Goal: Task Accomplishment & Management: Manage account settings

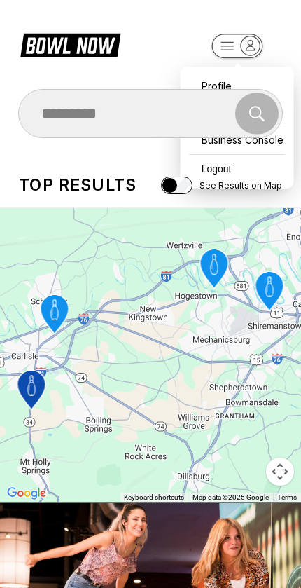
click at [198, 74] on div "Profile" at bounding box center [238, 86] width 100 height 25
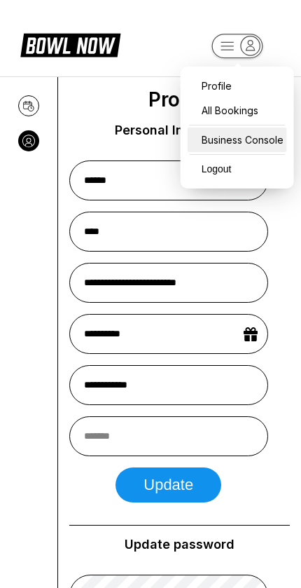
click at [206, 138] on div "Business Console" at bounding box center [238, 140] width 100 height 25
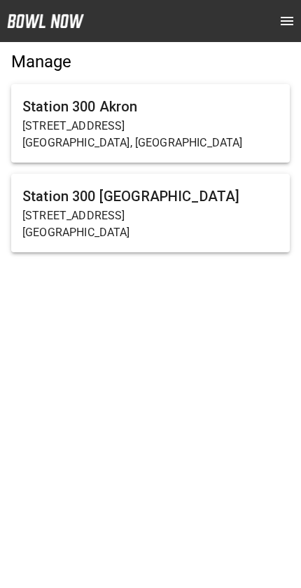
click at [83, 127] on p "[STREET_ADDRESS]" at bounding box center [150, 126] width 256 height 17
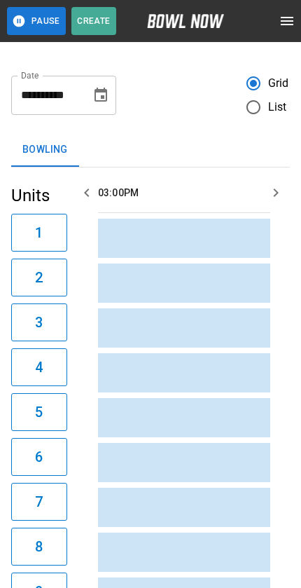
click at [268, 26] on header "Pause Create" at bounding box center [150, 21] width 301 height 42
click at [287, 16] on icon "open drawer" at bounding box center [287, 21] width 17 height 17
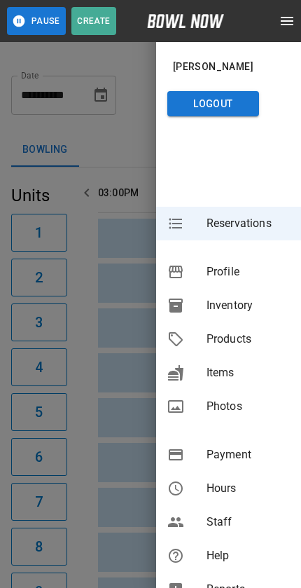
click at [128, 421] on div at bounding box center [150, 294] width 301 height 588
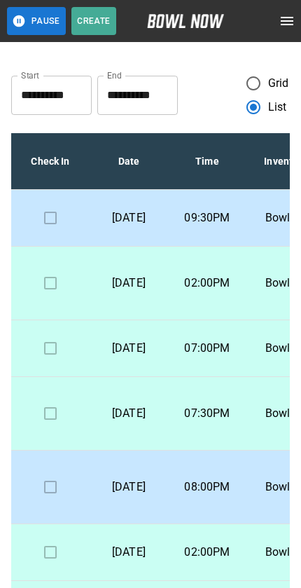
scroll to position [118, 0]
click at [290, 29] on button "open drawer" at bounding box center [287, 21] width 28 height 28
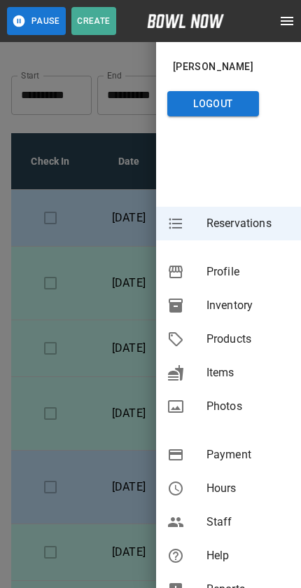
click at [256, 305] on span "Inventory" at bounding box center [248, 305] width 83 height 17
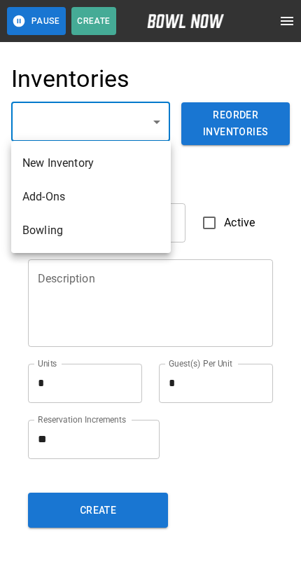
click at [114, 233] on li "Bowling" at bounding box center [91, 231] width 160 height 34
type input "**********"
type input "*******"
type textarea "**"
type textarea "*"
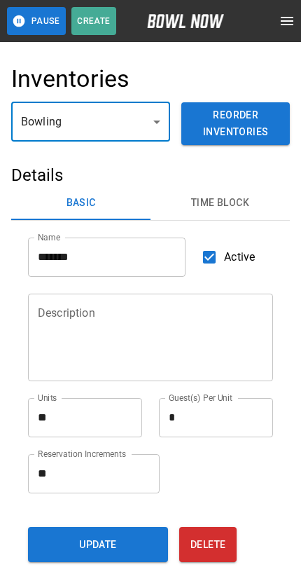
click at [256, 198] on button "Time Block" at bounding box center [220, 203] width 139 height 34
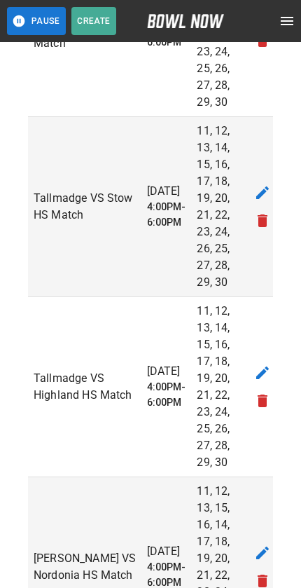
scroll to position [1159, 0]
